Goal: Use online tool/utility: Utilize a website feature to perform a specific function

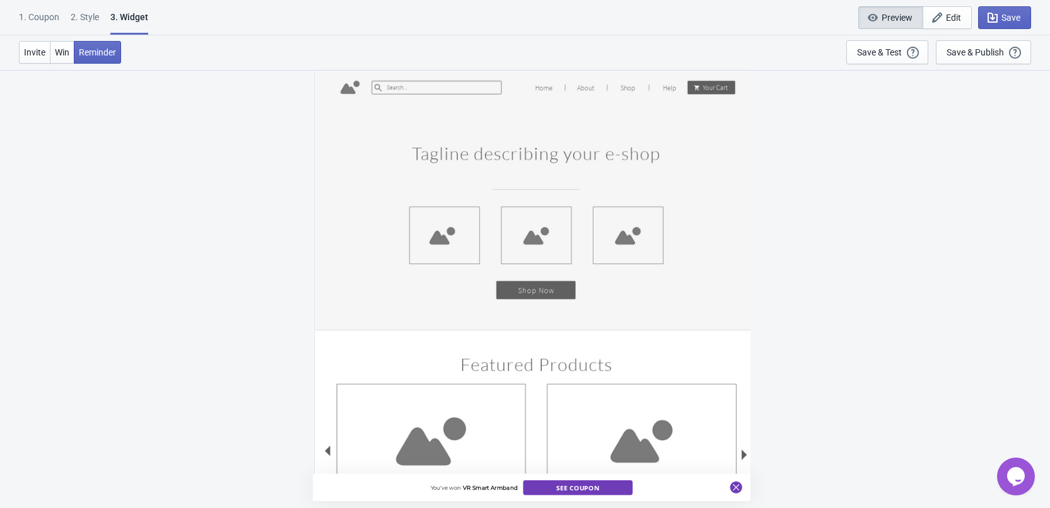
scroll to position [935, 0]
click at [59, 52] on span "Win" at bounding box center [62, 52] width 14 height 10
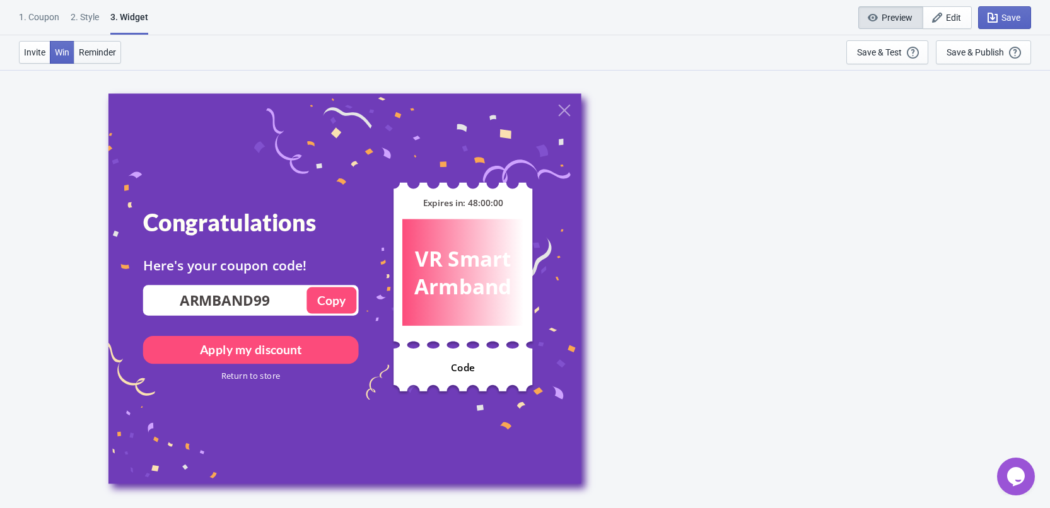
click at [79, 50] on span "Reminder" at bounding box center [97, 52] width 37 height 10
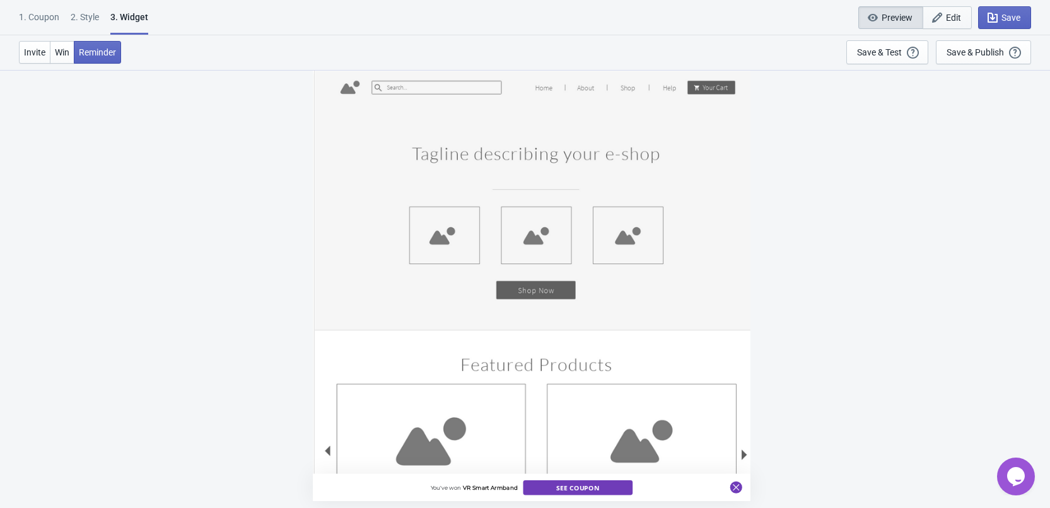
click at [940, 19] on icon "button" at bounding box center [936, 17] width 13 height 13
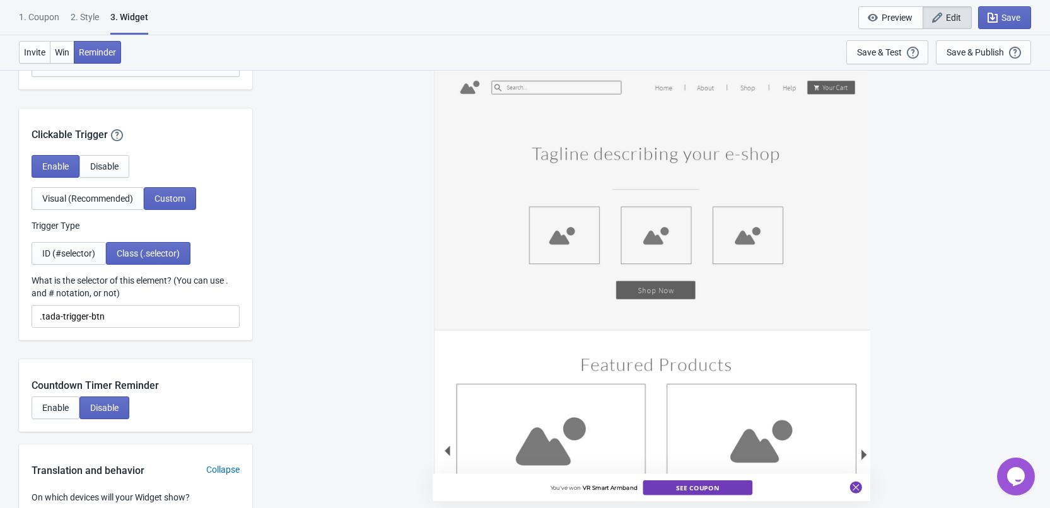
scroll to position [1188, 0]
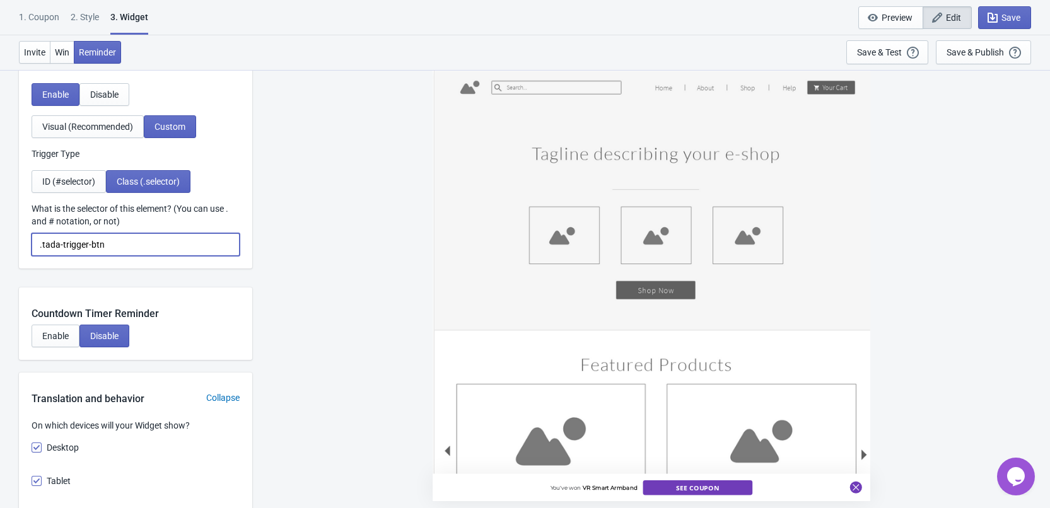
click at [168, 248] on input ".tada-trigger-btn" at bounding box center [136, 244] width 208 height 23
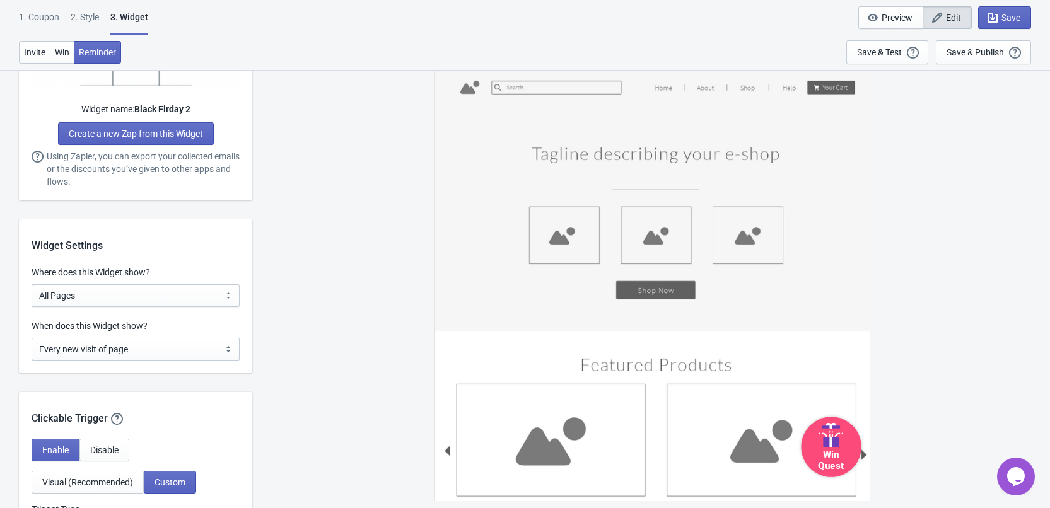
scroll to position [872, 0]
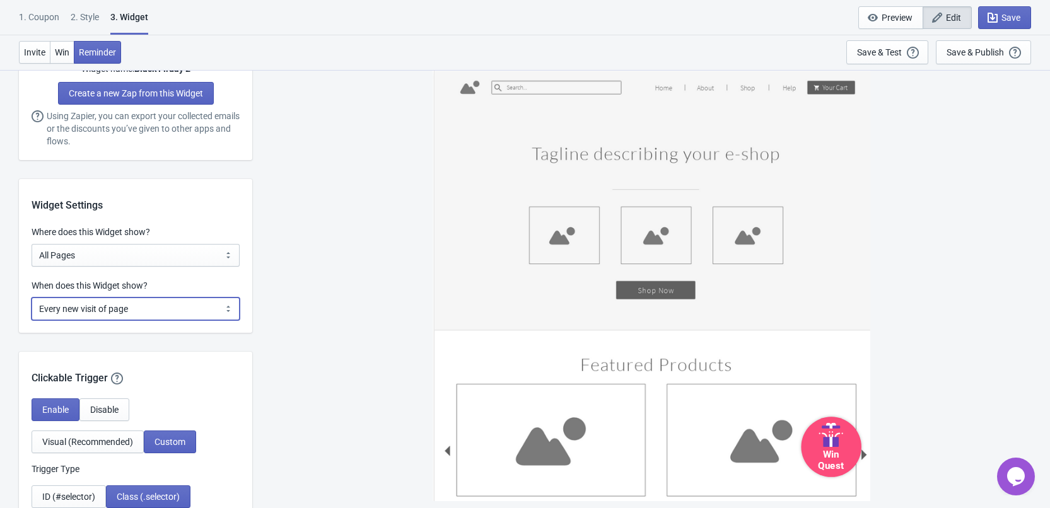
click at [168, 306] on select "Every new visit of page Once every period of time Once per visitor session (Rec…" at bounding box center [136, 309] width 208 height 23
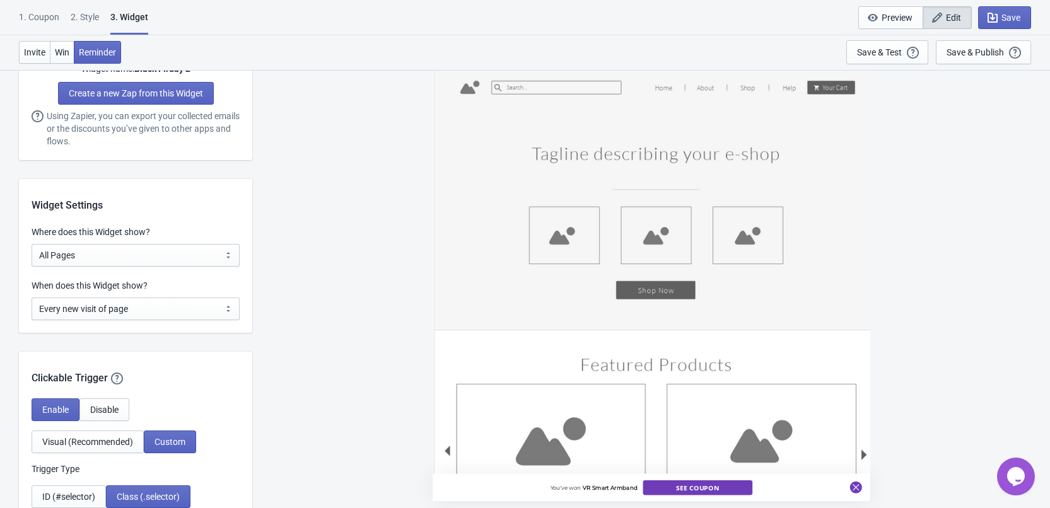
click at [333, 273] on div "You've won VR Smart Armband See Coupon" at bounding box center [650, 288] width 785 height 438
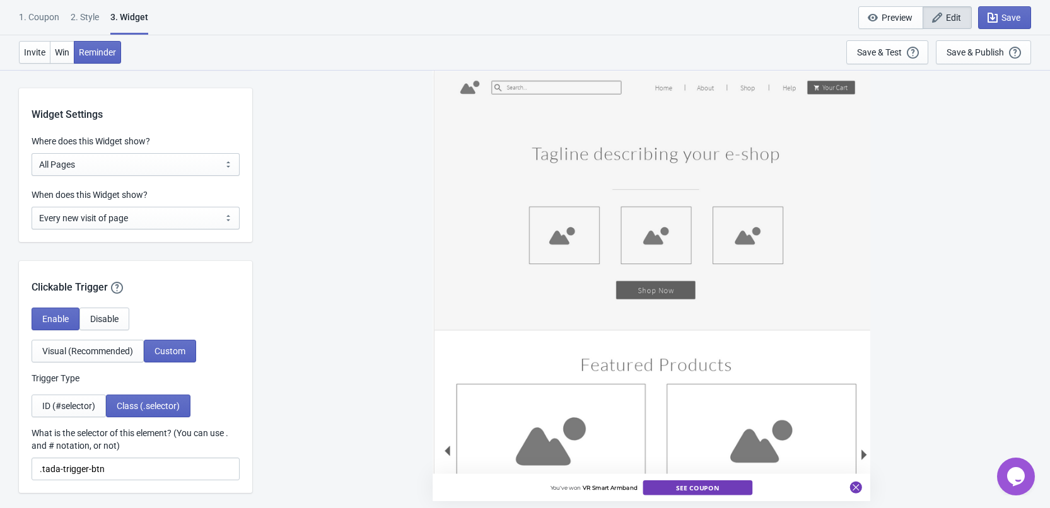
scroll to position [1062, 0]
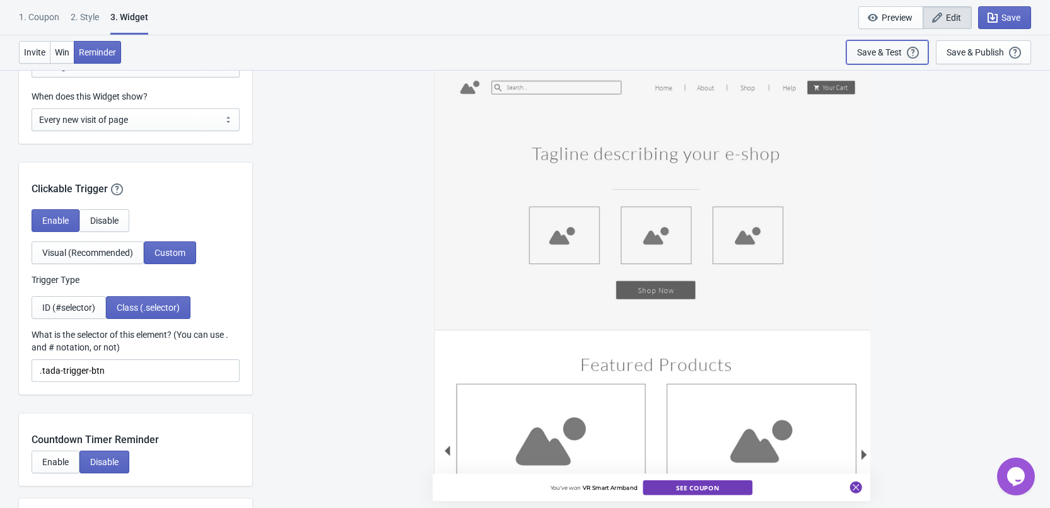
click at [889, 49] on div "Save & Test" at bounding box center [879, 52] width 45 height 10
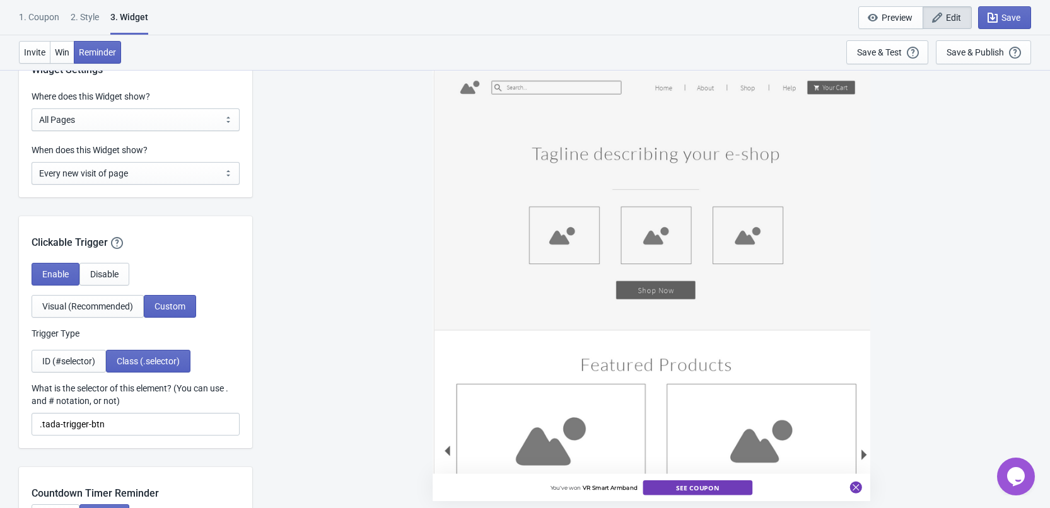
scroll to position [1125, 0]
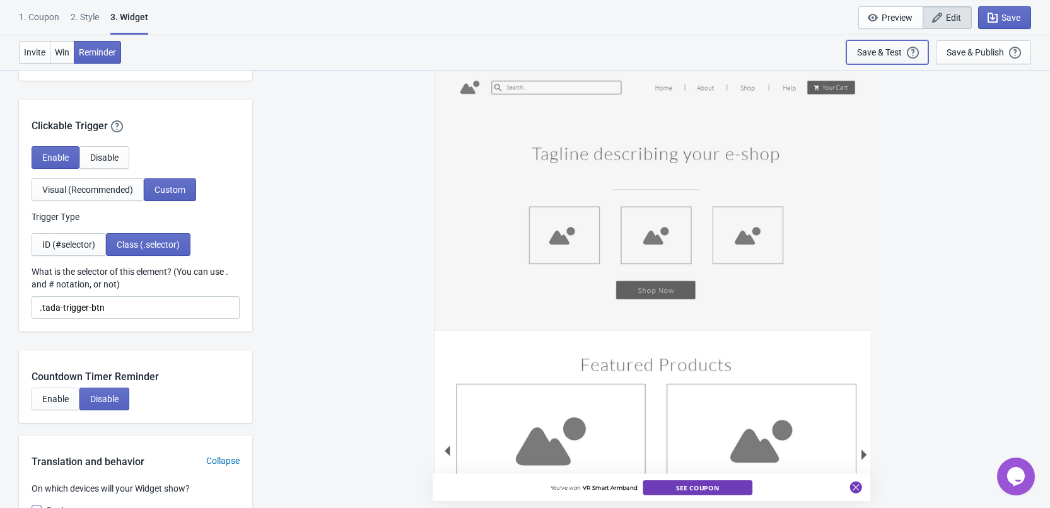
click at [881, 52] on div "Save & Test" at bounding box center [879, 52] width 45 height 10
click at [876, 54] on div "Save & Test" at bounding box center [879, 52] width 45 height 10
click at [78, 243] on span "ID (#selector)" at bounding box center [68, 245] width 53 height 10
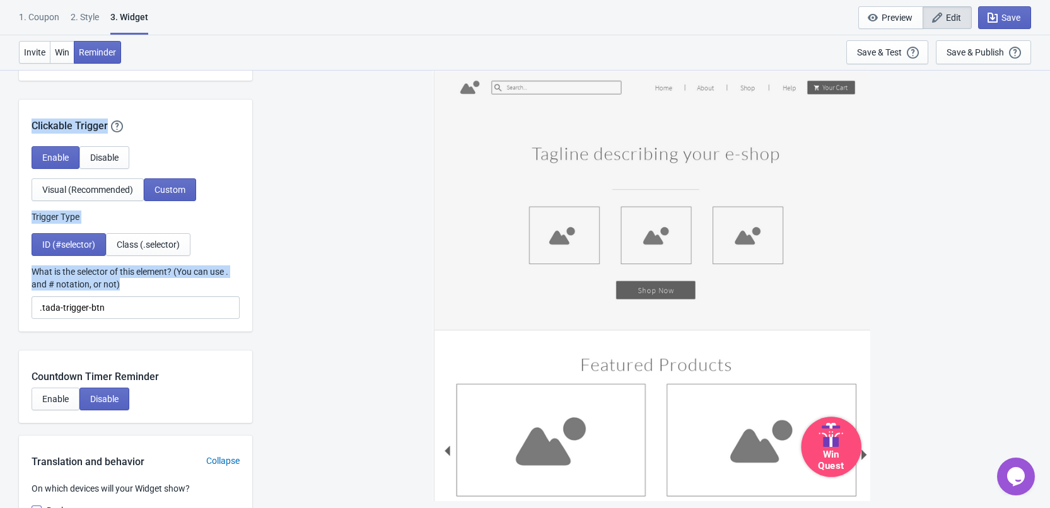
drag, startPoint x: 105, startPoint y: 299, endPoint x: 8, endPoint y: 304, distance: 97.2
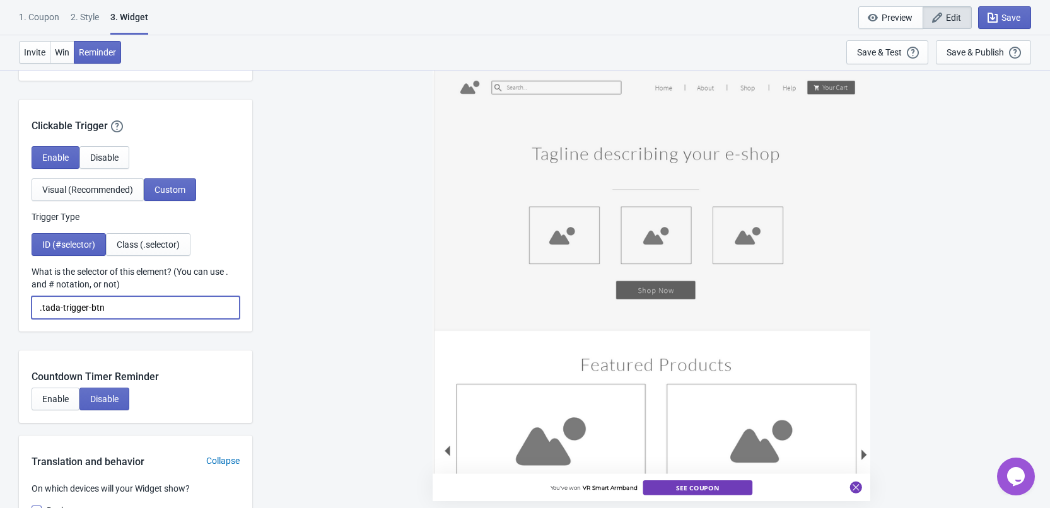
click at [146, 299] on input ".tada-trigger-btn" at bounding box center [136, 307] width 208 height 23
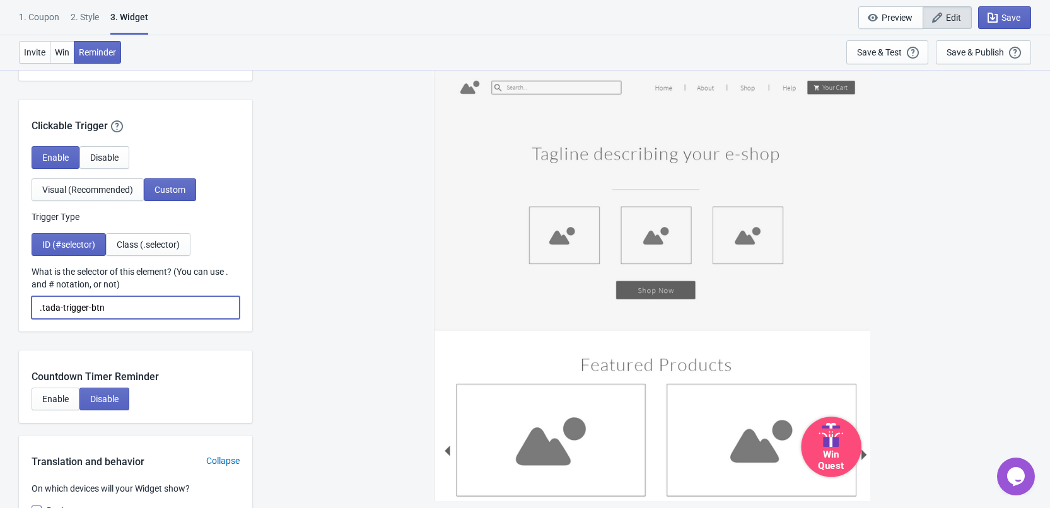
drag, startPoint x: -106, startPoint y: 303, endPoint x: -117, endPoint y: 304, distance: 10.7
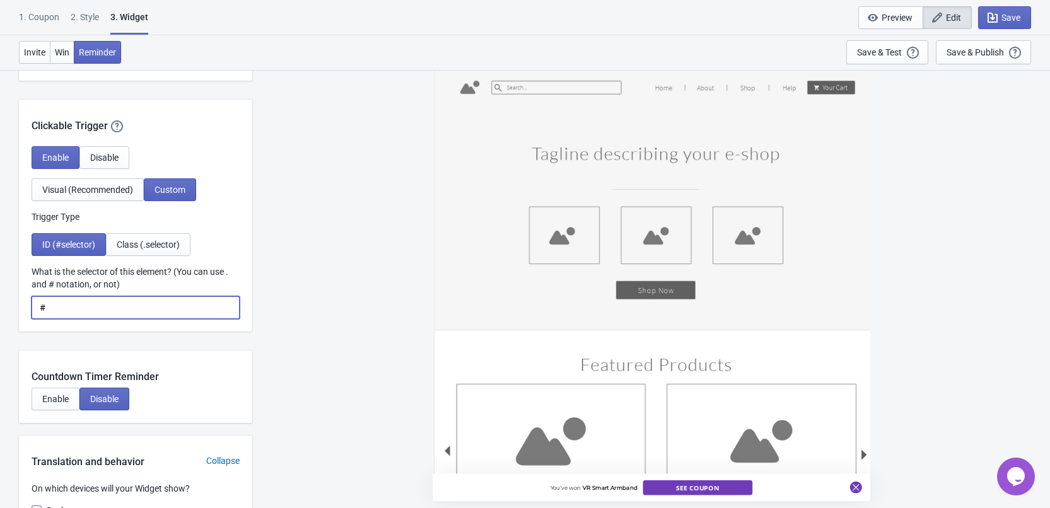
paste input "to-play-and-win-2025"
type input "#to-play-and-win-2025"
click at [886, 59] on div "Save & Test Open a Widget Preview of your site so that you can try it out. It w…" at bounding box center [887, 52] width 61 height 14
click at [163, 248] on span "Class (.selector)" at bounding box center [148, 245] width 63 height 10
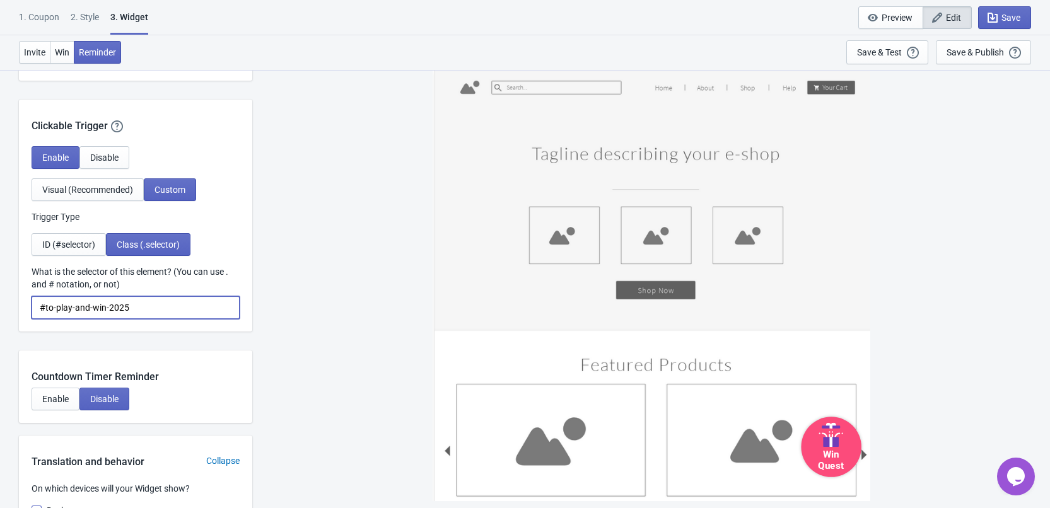
drag, startPoint x: 134, startPoint y: 310, endPoint x: -124, endPoint y: 284, distance: 258.4
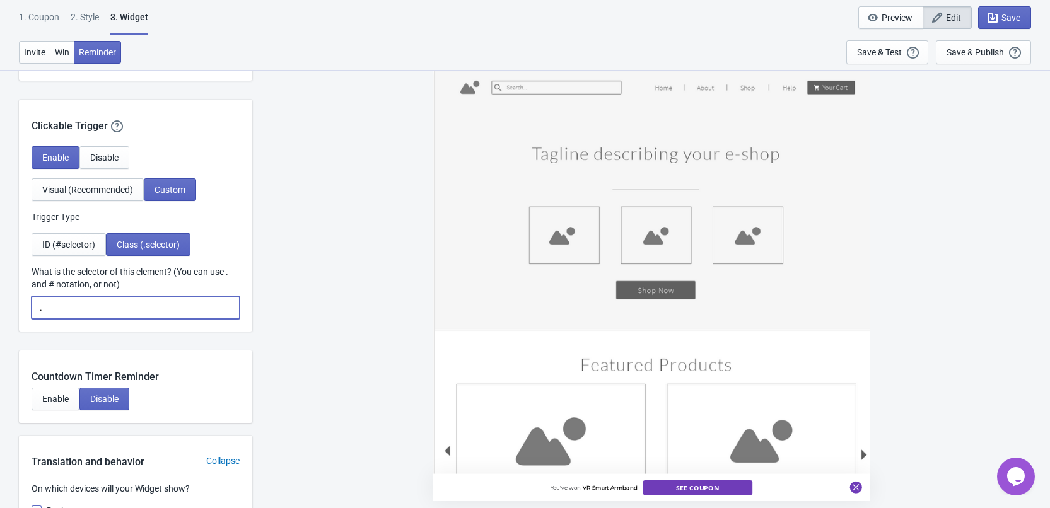
paste input "tada-trigger-btn"
click at [366, 257] on div "You've won VR Smart Armband See Coupon" at bounding box center [650, 288] width 785 height 438
click at [886, 54] on div "Save & Test" at bounding box center [879, 52] width 45 height 10
drag, startPoint x: 87, startPoint y: 310, endPoint x: -79, endPoint y: 307, distance: 166.4
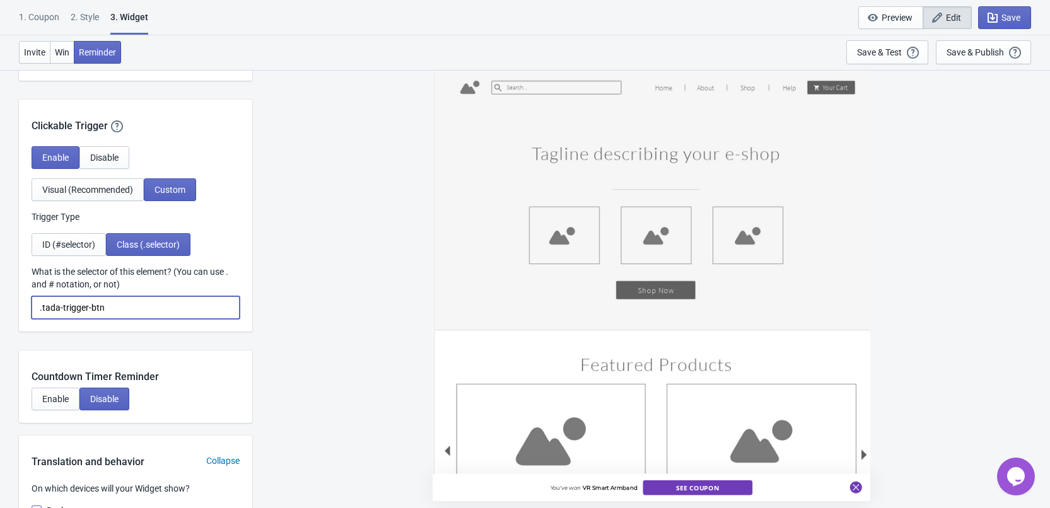
click at [119, 310] on input ".tada-trigger-btn" at bounding box center [136, 307] width 208 height 23
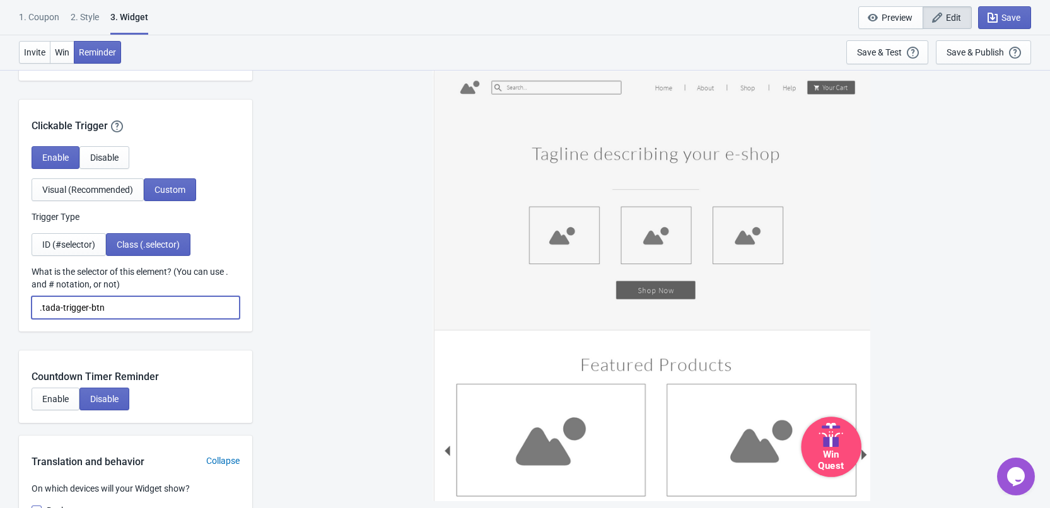
drag, startPoint x: 119, startPoint y: 310, endPoint x: 42, endPoint y: 310, distance: 76.3
click at [42, 310] on input ".tada-trigger-btn" at bounding box center [136, 307] width 208 height 23
paste input "lottery-butto"
type input ".lottery-button"
click at [874, 52] on div "Save & Test" at bounding box center [879, 52] width 45 height 10
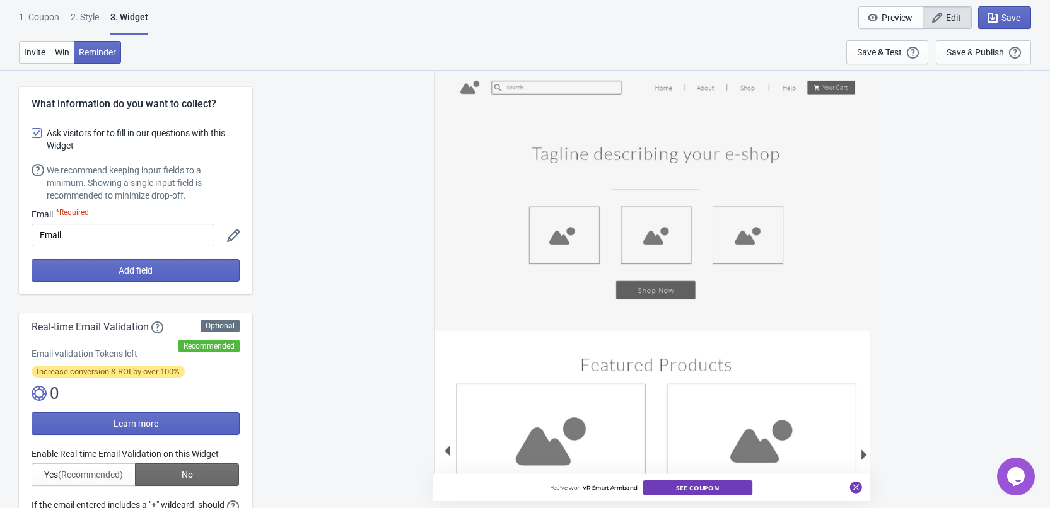
scroll to position [0, 0]
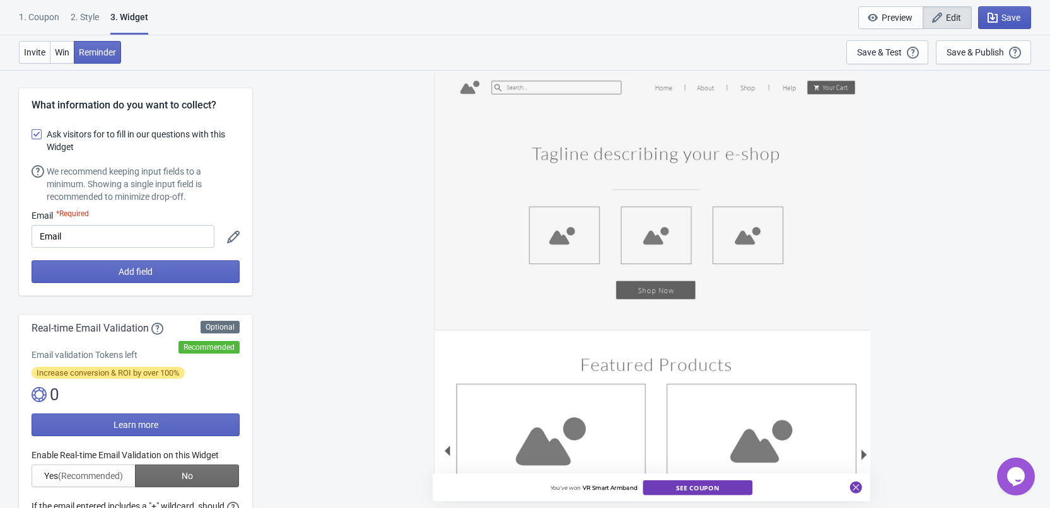
click at [1015, 19] on span "Save" at bounding box center [1010, 18] width 19 height 10
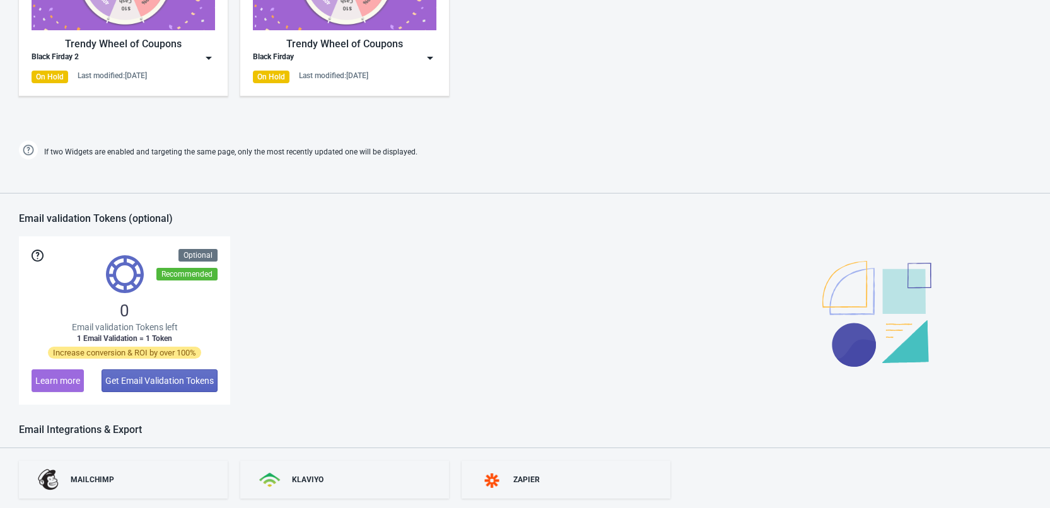
scroll to position [857, 0]
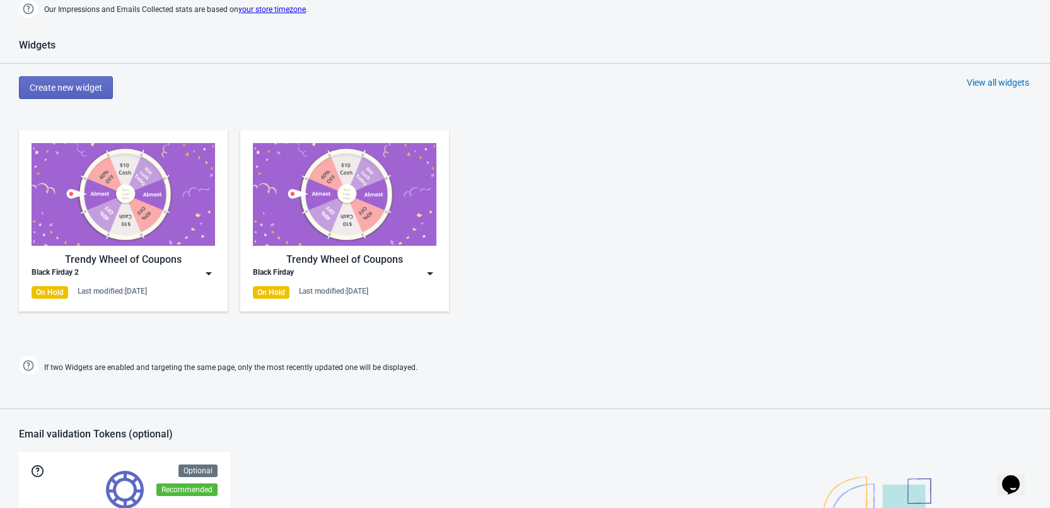
scroll to position [819, 0]
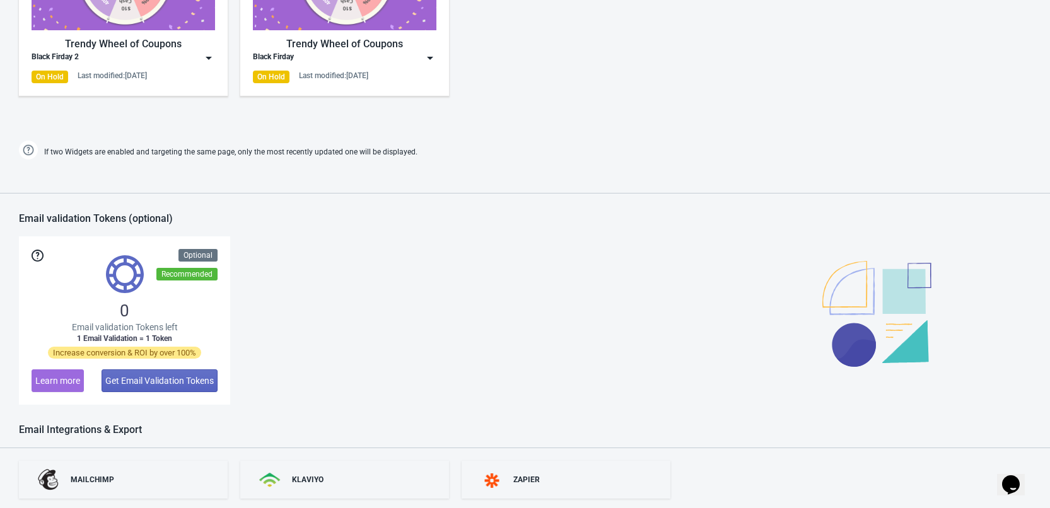
click at [137, 39] on div "Trendy Wheel of Coupons" at bounding box center [123, 44] width 183 height 15
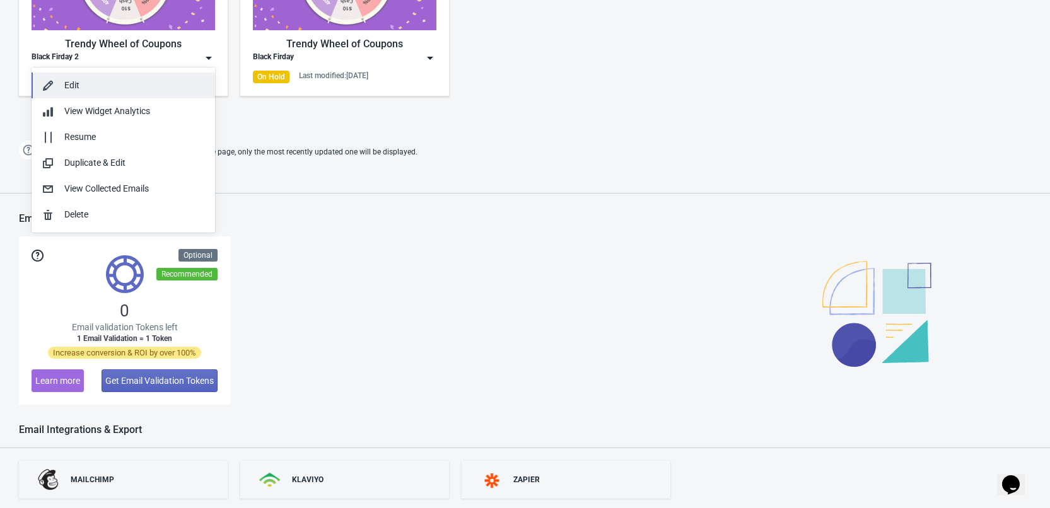
click at [139, 88] on div "Edit" at bounding box center [134, 85] width 141 height 13
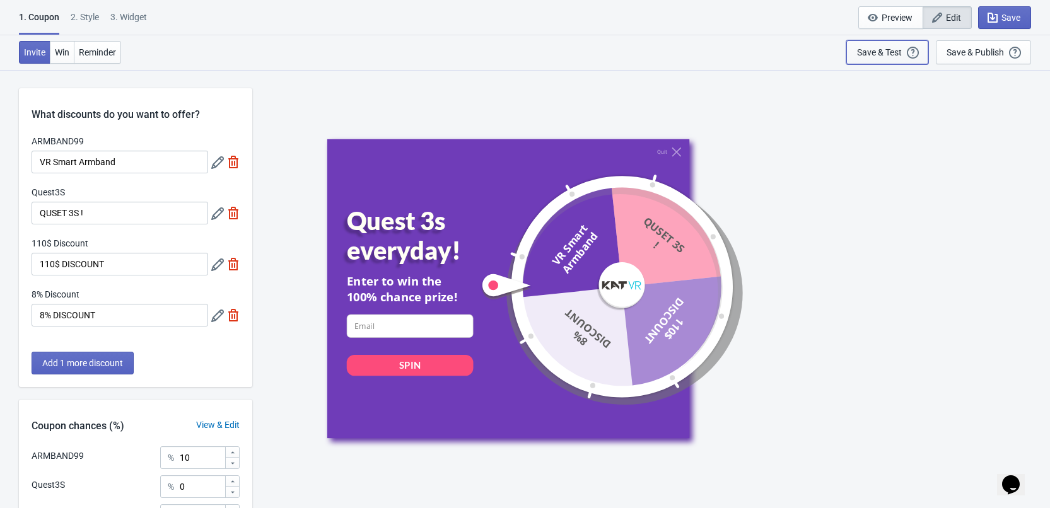
click at [874, 52] on div "Save & Test" at bounding box center [879, 52] width 45 height 10
click at [884, 45] on button "Save & Test Open a Widget Preview of your site so that you can try it out. It w…" at bounding box center [887, 52] width 82 height 24
